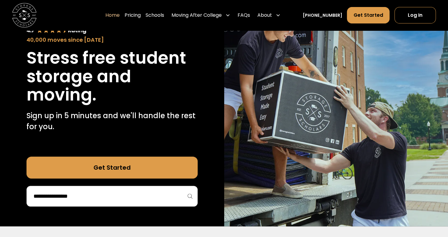
scroll to position [58, 0]
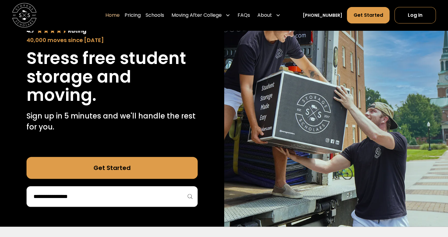
click at [97, 192] on input "search" at bounding box center [112, 196] width 158 height 10
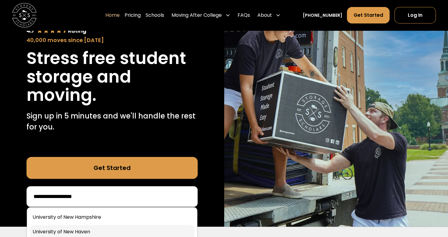
type input "**********"
click at [88, 229] on link at bounding box center [112, 231] width 165 height 13
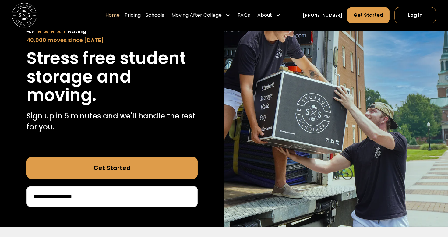
click at [125, 165] on link "Get Started" at bounding box center [112, 168] width 171 height 22
click at [141, 14] on link "Pricing" at bounding box center [133, 15] width 16 height 17
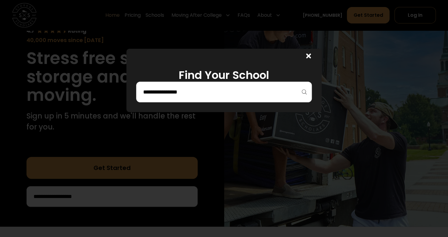
click at [173, 92] on input "search" at bounding box center [224, 92] width 163 height 10
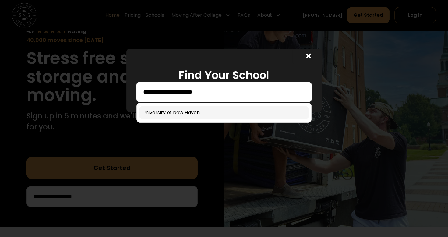
type input "**********"
click at [179, 112] on link at bounding box center [224, 112] width 170 height 13
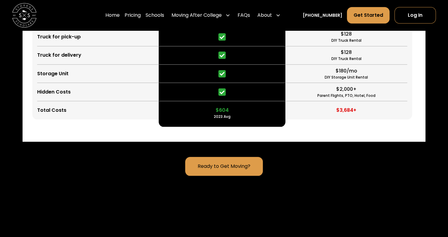
scroll to position [1669, 0]
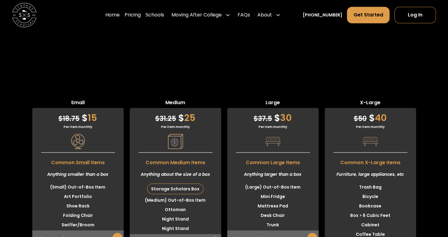
scroll to position [1853, 0]
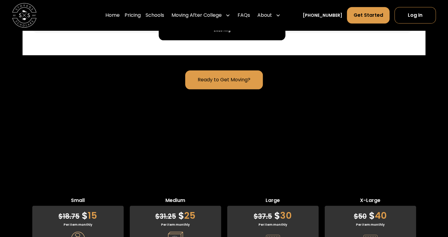
scroll to position [1757, 0]
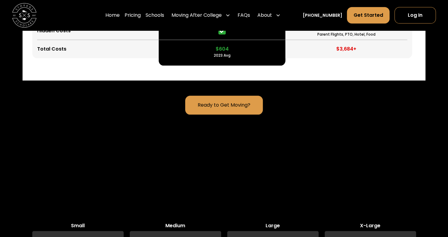
scroll to position [1695, 0]
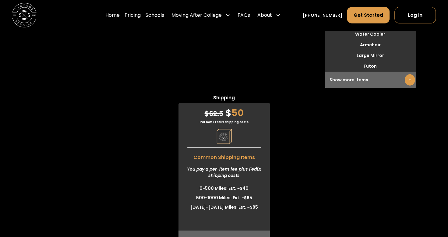
scroll to position [2310, 0]
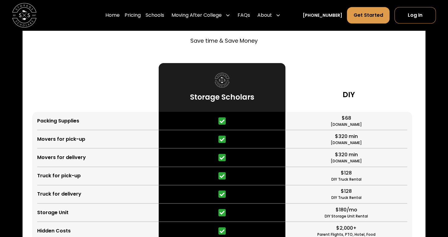
scroll to position [1385, 0]
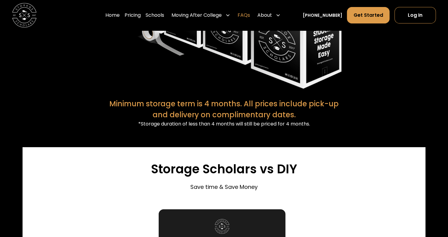
click at [250, 13] on link "FAQs" at bounding box center [244, 15] width 12 height 17
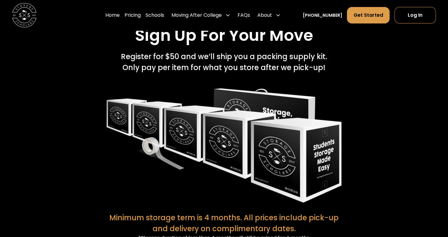
scroll to position [1271, 0]
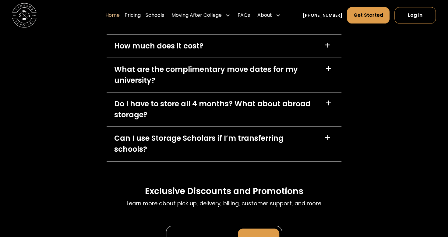
scroll to position [1791, 0]
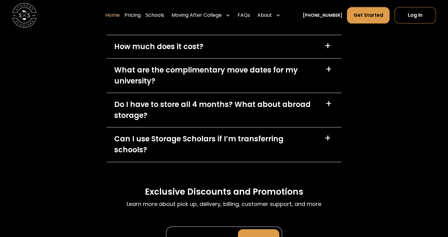
click at [324, 101] on div "Do I have to store all 4 months? What about abroad storage? +" at bounding box center [224, 110] width 235 height 34
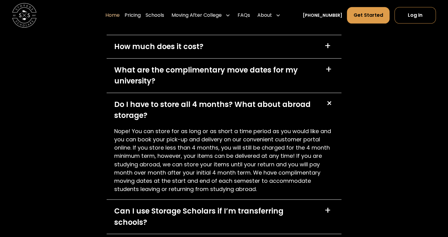
click at [329, 51] on div "+" at bounding box center [327, 46] width 7 height 10
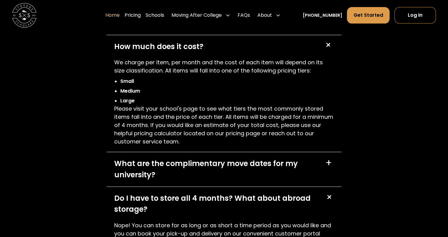
click at [329, 51] on div "+" at bounding box center [329, 46] width 14 height 14
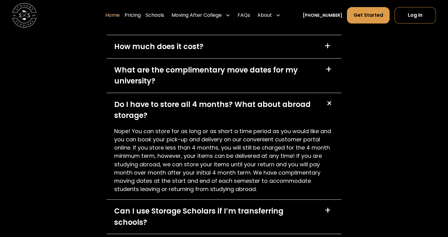
click at [328, 101] on div "+" at bounding box center [329, 103] width 12 height 12
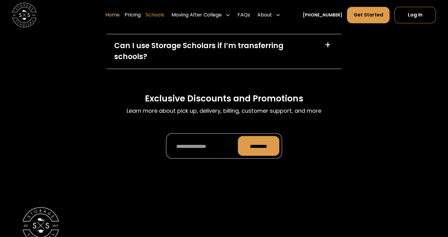
scroll to position [1858, 0]
